Goal: Task Accomplishment & Management: Use online tool/utility

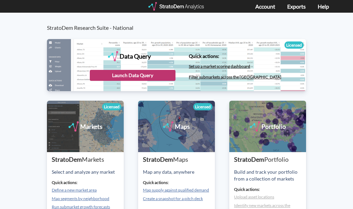
click at [138, 73] on div "Launch Data Query" at bounding box center [133, 75] width 86 height 11
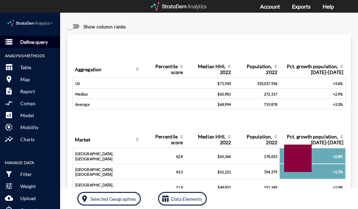
click p "Define query"
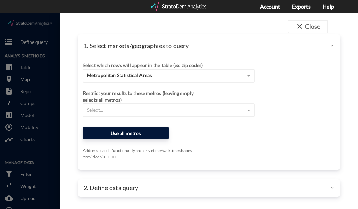
click button "Use all metros"
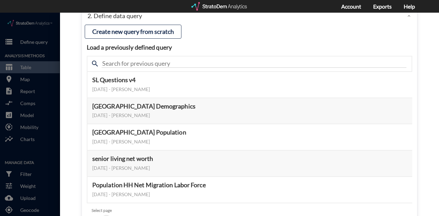
scroll to position [57, 0]
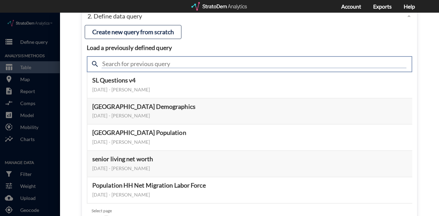
click input "text"
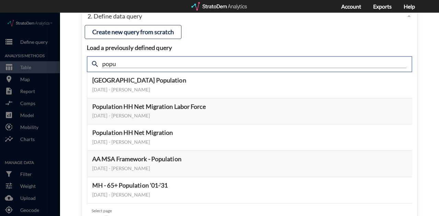
type input "popu"
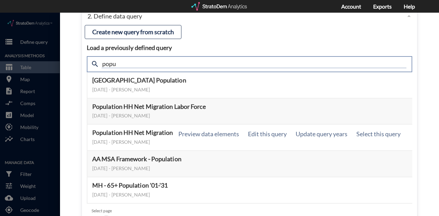
scroll to position [96, 0]
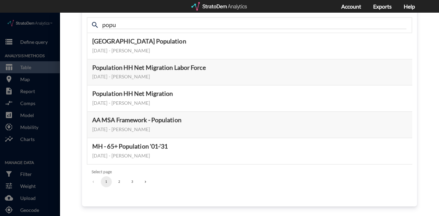
click button "3"
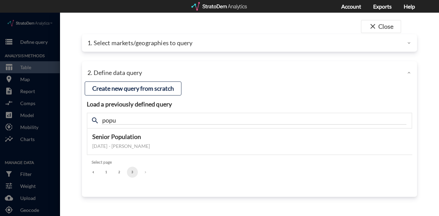
scroll to position [0, 0]
click div "Load a previously defined query Create new query from scratch search popu Senio…"
click button "2"
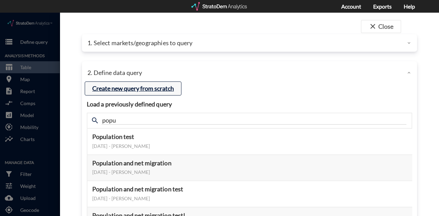
click button "Create new query from scratch"
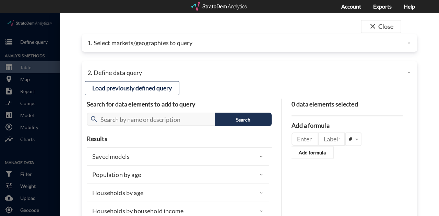
click div "1. Select markets/geographies to query"
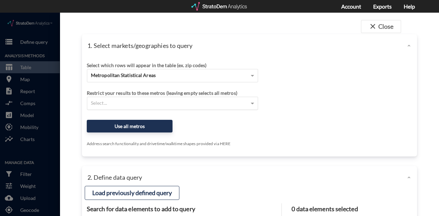
click div "Select..."
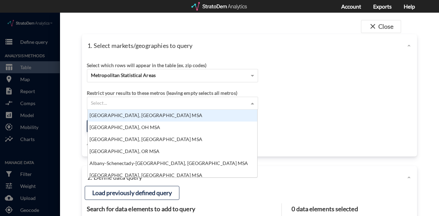
scroll to position [63, 165]
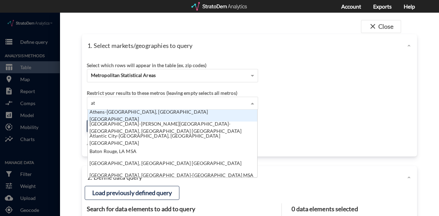
type input "atl"
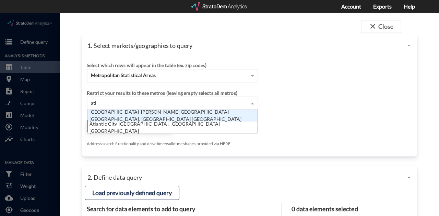
click div "[GEOGRAPHIC_DATA]-[PERSON_NAME][GEOGRAPHIC_DATA]-[GEOGRAPHIC_DATA], [GEOGRAPHIC…"
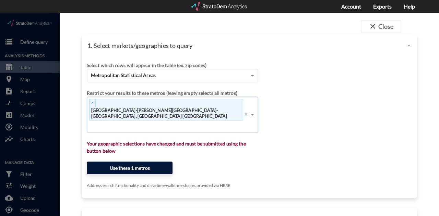
click button "Use these 1 metros"
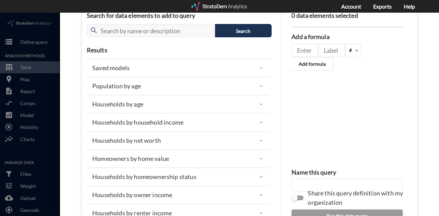
scroll to position [90, 0]
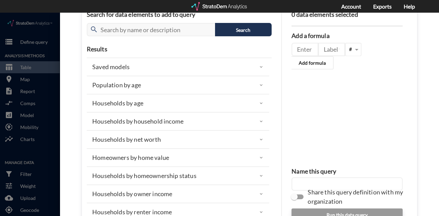
click div "Population by age"
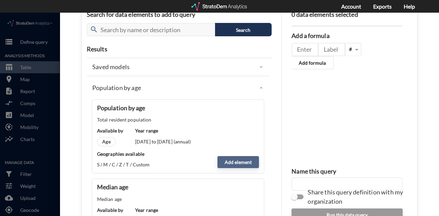
click button "Add element"
type input "POPULATION"
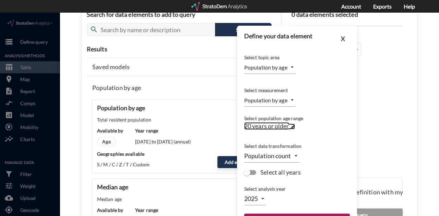
click span "20 years or older"
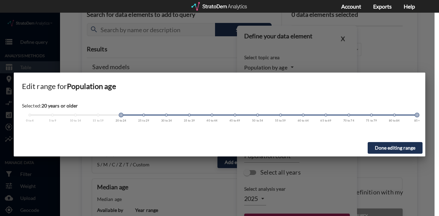
click span
click button "Done editing range"
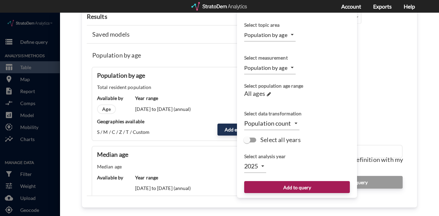
scroll to position [123, 0]
click input "Select all years"
checkbox input "true"
type input "TIME_SERIES_DL"
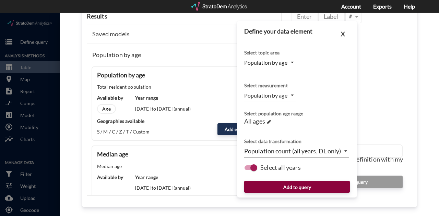
click button "Add to query"
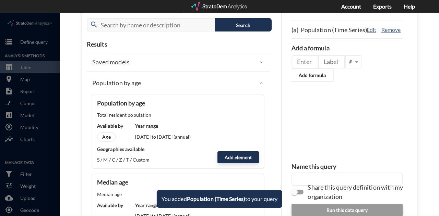
scroll to position [95, 0]
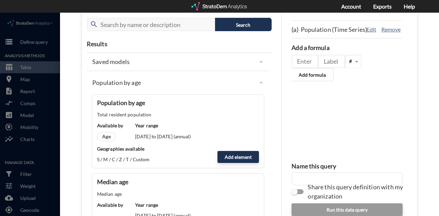
click div "Population by age"
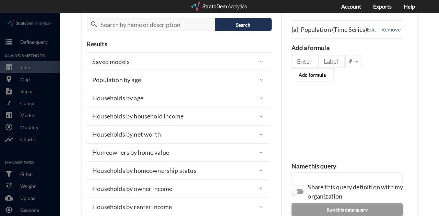
click div "Households by age"
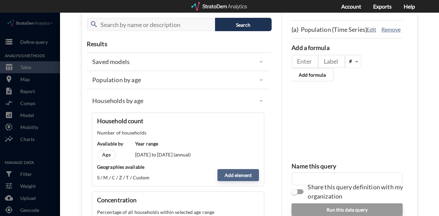
click button "Add element"
type input "HOUSEHOLDS"
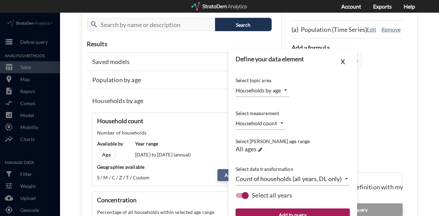
scroll to position [123, 0]
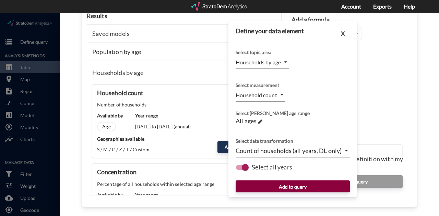
click button "Add to query"
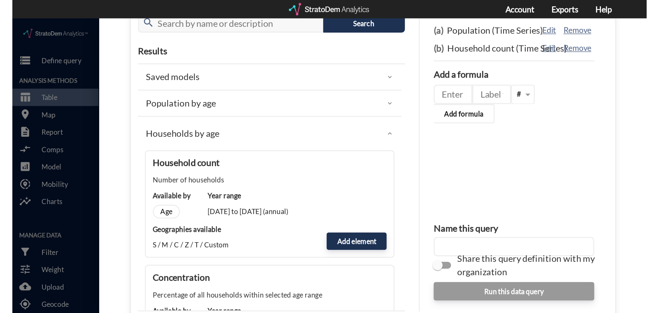
scroll to position [104, 0]
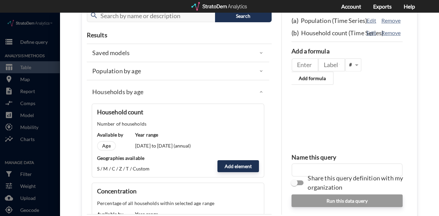
click input "text"
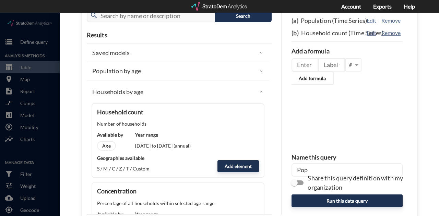
click div "Population by age"
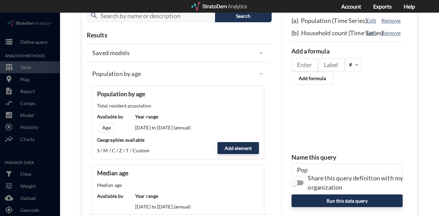
click div "Population by age"
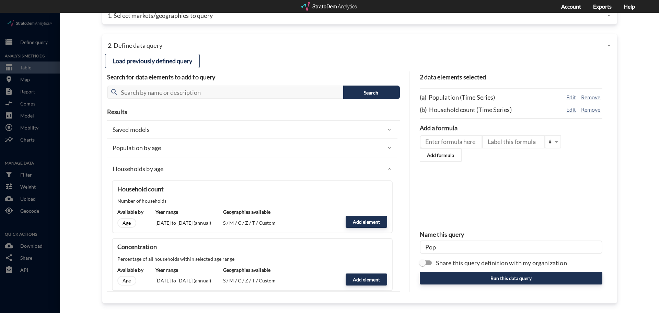
scroll to position [27, 0]
click input "Pop"
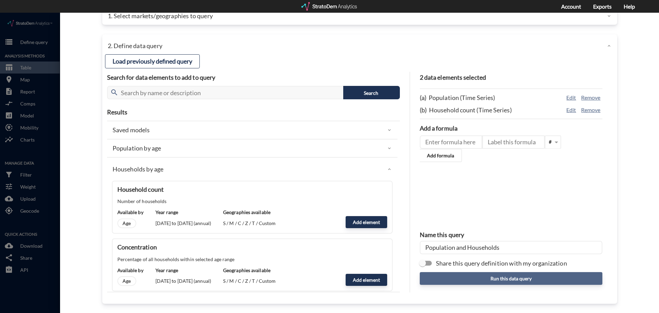
type input "Population and Households"
click button "Run this data query"
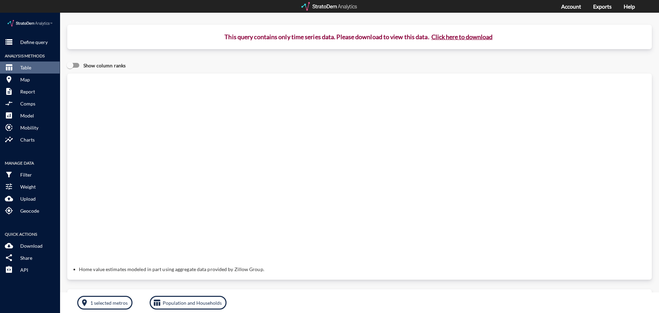
click button "Click here to download"
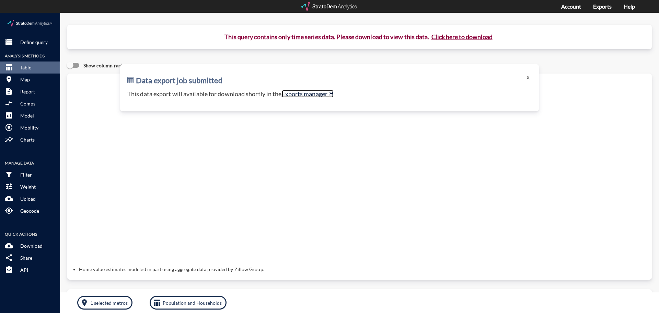
click link "Exports manager"
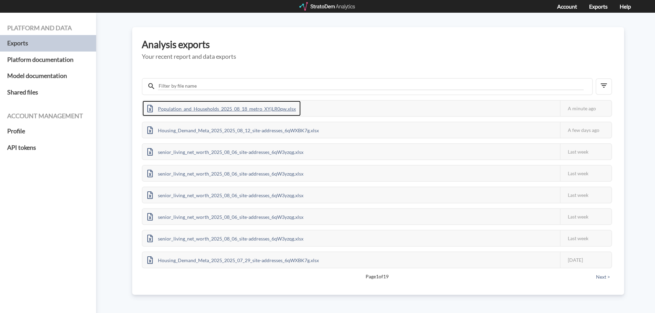
click at [277, 107] on div "Population_and_Households_2025_08_18_metro_XYjLR0qw.xlsx" at bounding box center [221, 108] width 158 height 15
